Goal: Register for event/course

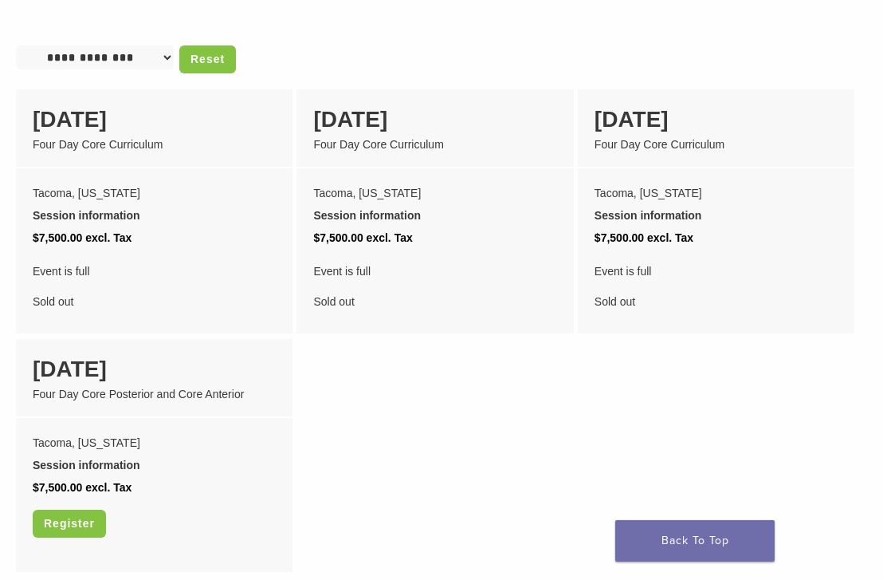
scroll to position [1390, 0]
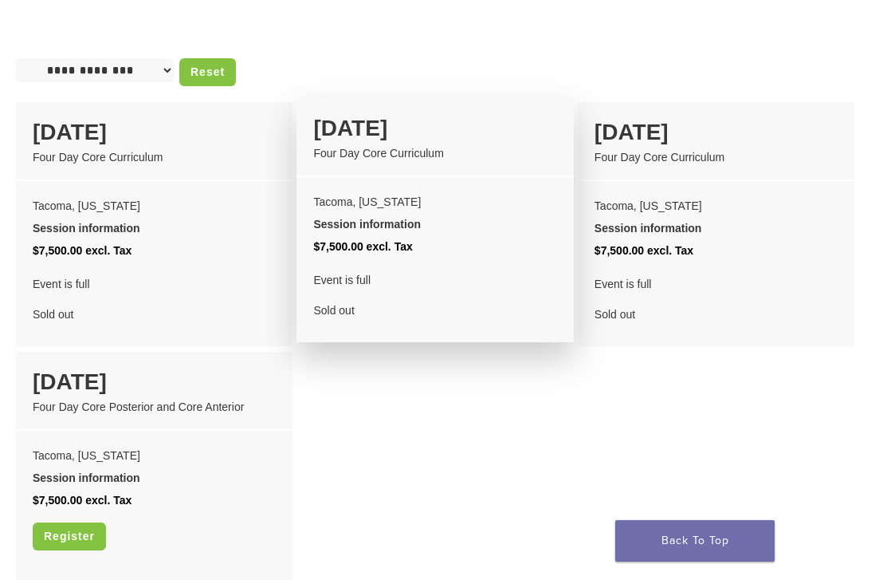
click at [389, 213] on div "Session information" at bounding box center [434, 224] width 243 height 22
click at [396, 213] on div "Session information" at bounding box center [434, 224] width 243 height 22
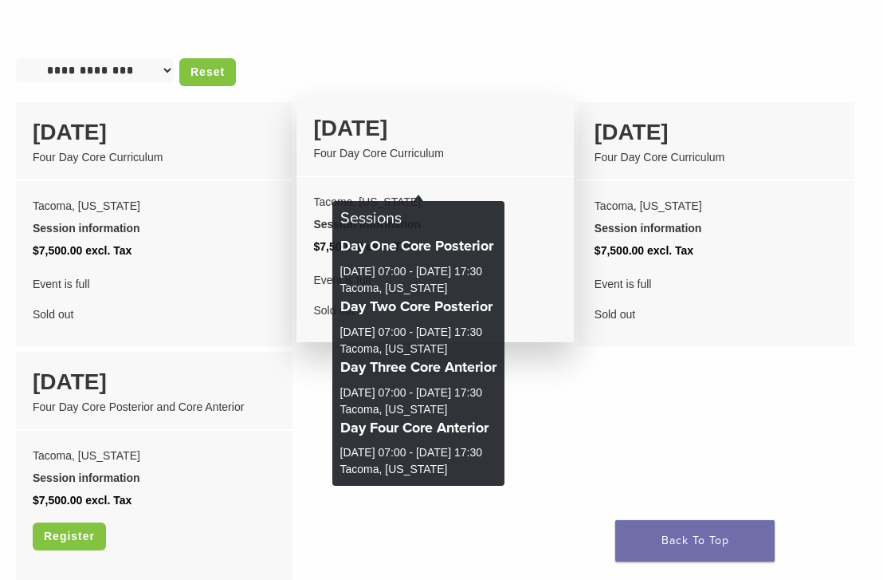
click at [399, 213] on div "Session information" at bounding box center [434, 224] width 243 height 22
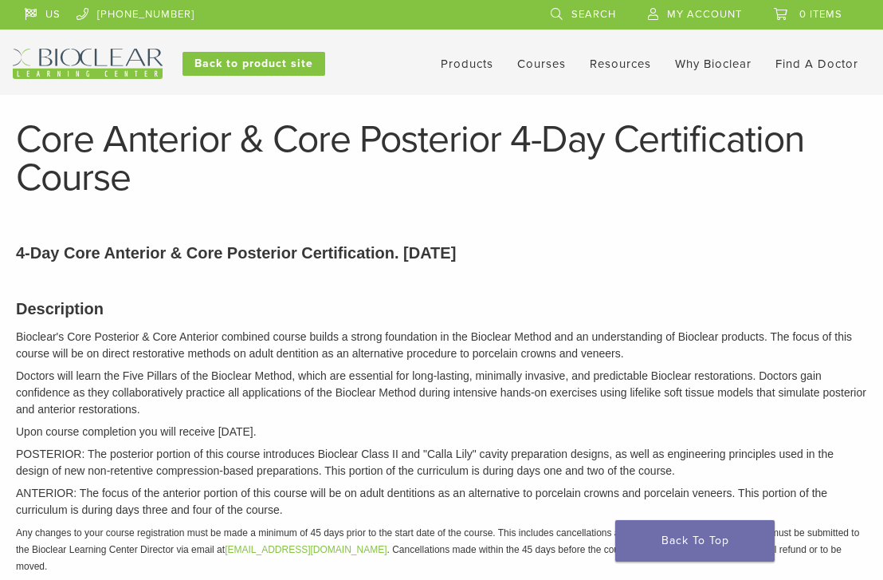
scroll to position [0, 0]
click at [538, 64] on link "Courses" at bounding box center [541, 64] width 49 height 14
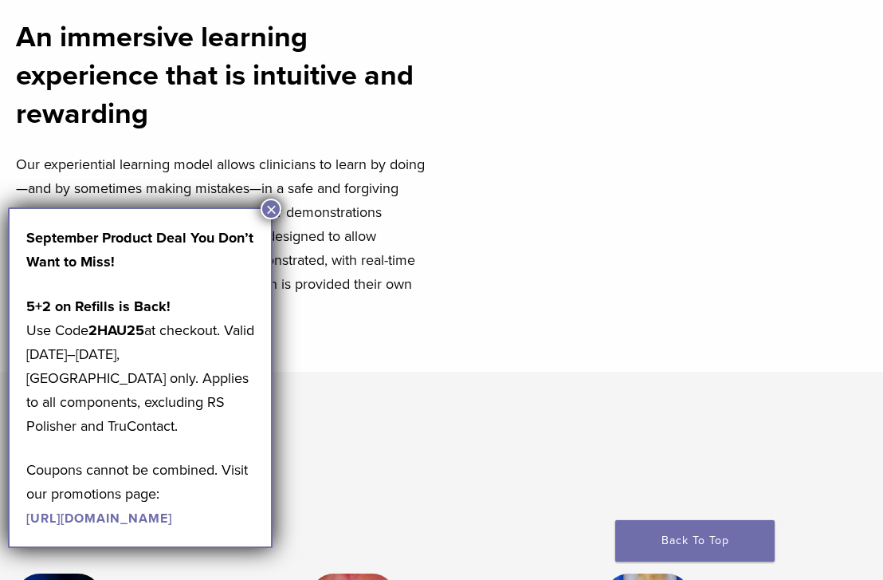
scroll to position [528, 0]
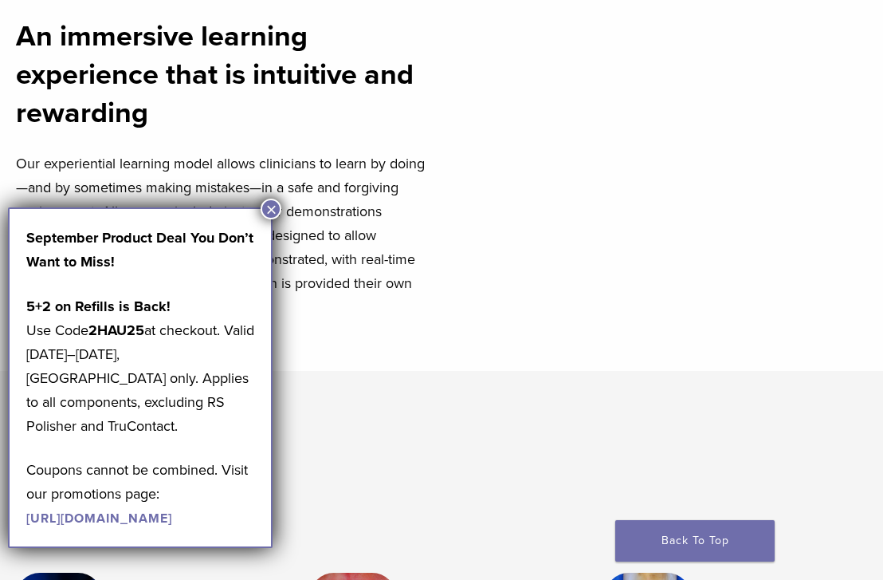
click at [273, 206] on button "×" at bounding box center [271, 209] width 21 height 21
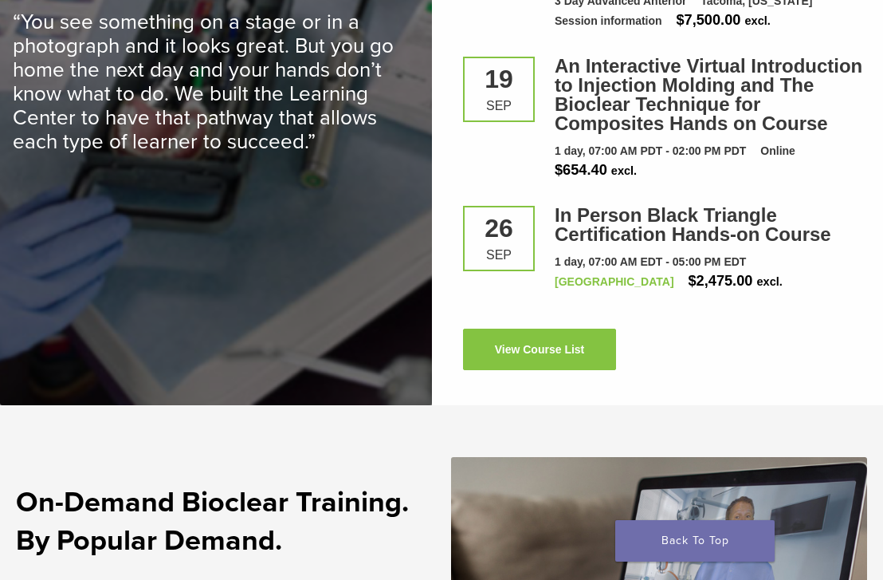
scroll to position [2471, 0]
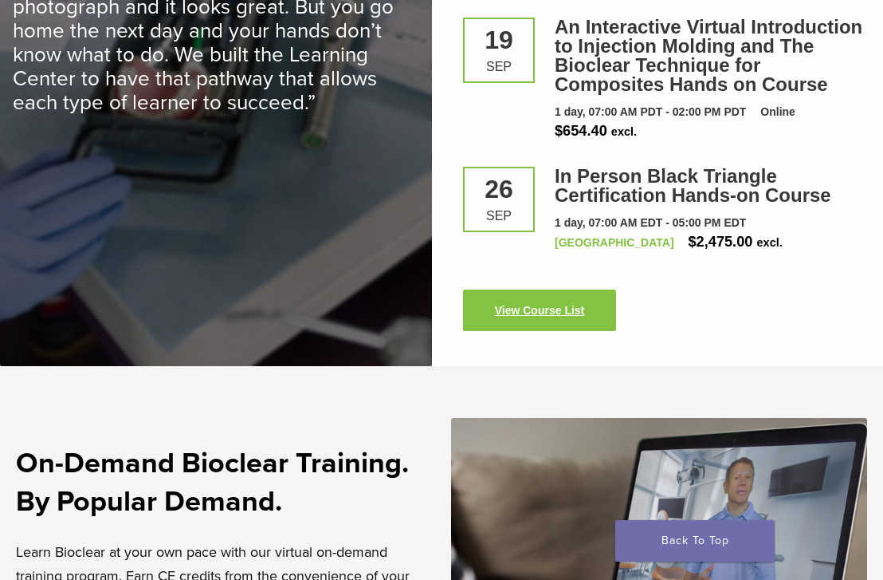
click at [560, 315] on link "View Course List" at bounding box center [539, 309] width 153 height 41
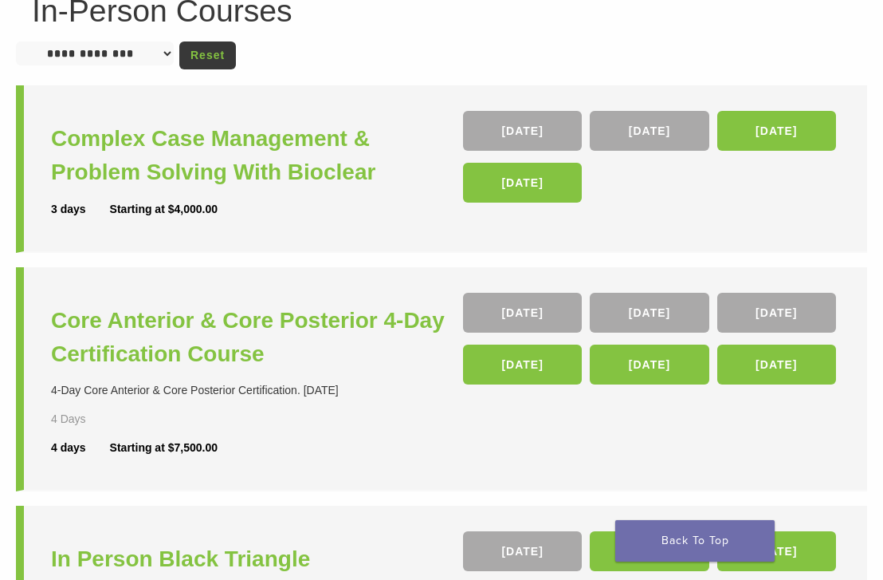
scroll to position [153, 0]
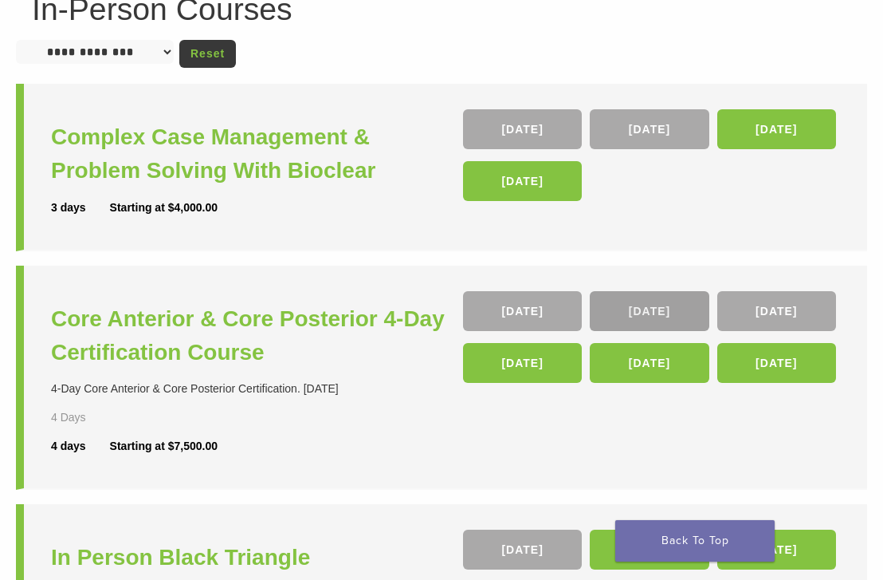
click at [654, 312] on link "[DATE]" at bounding box center [649, 311] width 119 height 40
